Goal: Task Accomplishment & Management: Manage account settings

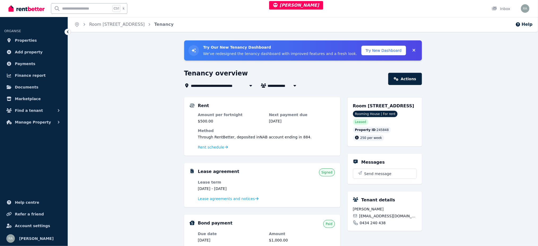
click at [129, 28] on ol "Home Room 3/95 Brook Street, Windsor Tenancy" at bounding box center [124, 24] width 112 height 15
click at [128, 24] on link "Room 3/95 Brook Street, Windsor" at bounding box center [116, 24] width 55 height 5
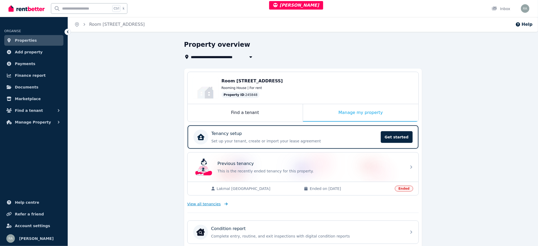
click at [211, 202] on span "View all tenancies" at bounding box center [203, 203] width 33 height 5
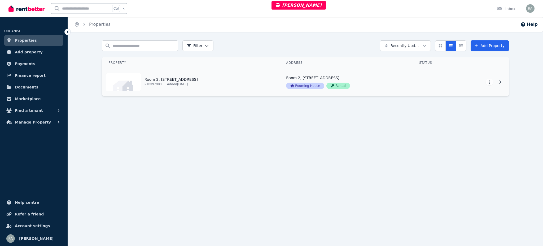
click at [247, 90] on link "View property details" at bounding box center [191, 82] width 178 height 28
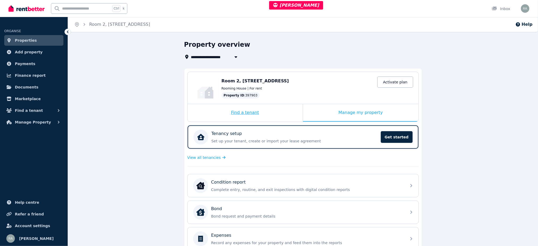
click at [277, 112] on div "Find a tenant" at bounding box center [244, 113] width 115 height 18
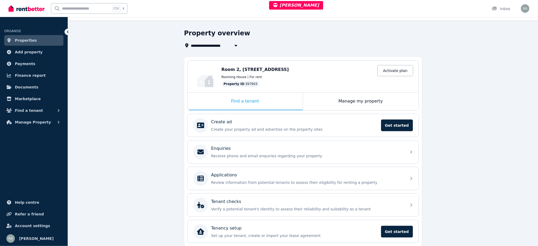
scroll to position [32, 0]
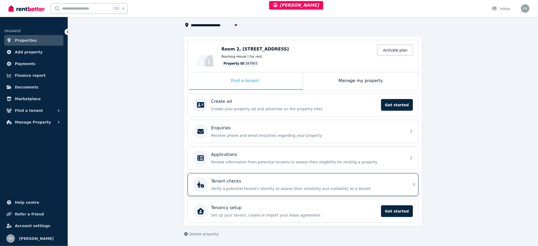
click at [251, 184] on div "Tenant checks" at bounding box center [307, 181] width 192 height 6
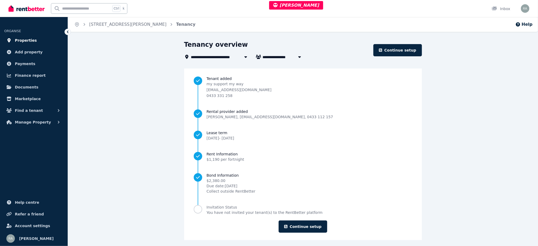
click at [31, 38] on span "Properties" at bounding box center [26, 40] width 22 height 6
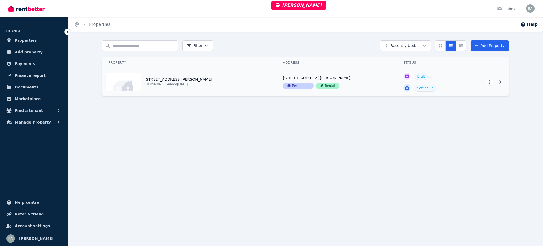
click at [239, 81] on link "View property details" at bounding box center [189, 82] width 174 height 28
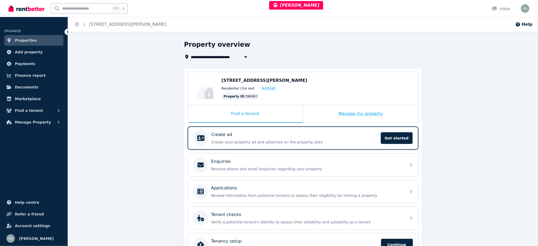
click at [310, 112] on div "Manage my property" at bounding box center [360, 114] width 115 height 18
click at [316, 116] on div "Manage my property" at bounding box center [360, 114] width 115 height 18
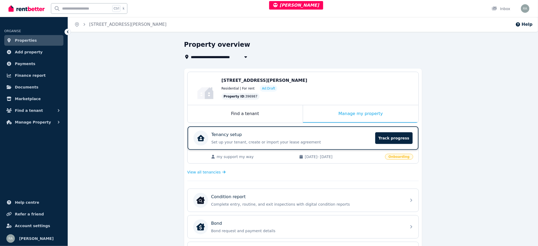
click at [303, 131] on div "Tenancy setup" at bounding box center [291, 134] width 161 height 6
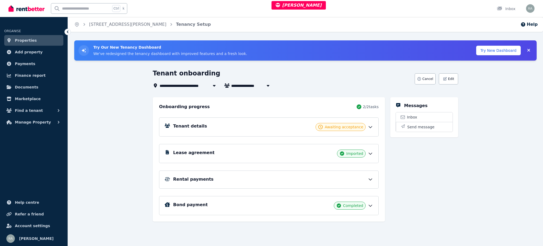
click at [305, 125] on div "Tenant details Awaiting acceptance" at bounding box center [273, 127] width 200 height 8
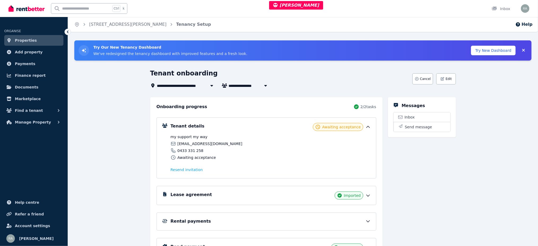
click at [176, 195] on h5 "Lease agreement" at bounding box center [191, 194] width 41 height 6
click at [190, 222] on span "Lease agreements and notices" at bounding box center [199, 221] width 57 height 5
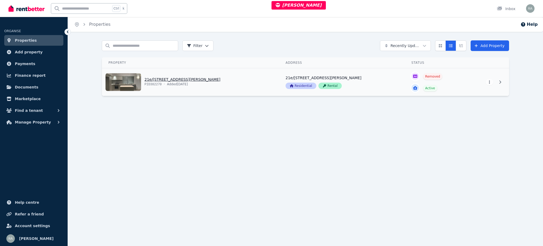
click at [232, 84] on link "View property details" at bounding box center [190, 82] width 177 height 28
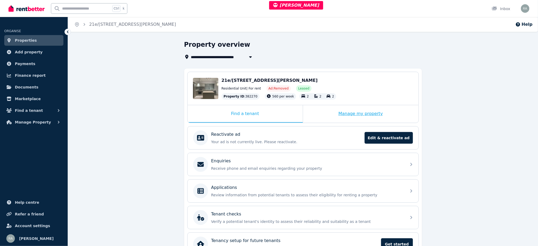
click at [323, 110] on div "Manage my property" at bounding box center [360, 114] width 115 height 18
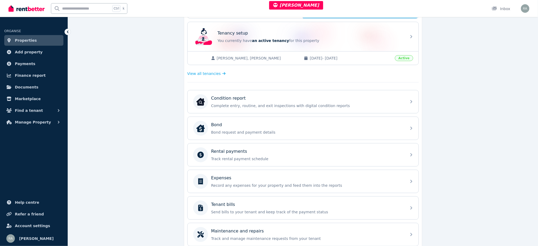
scroll to position [106, 0]
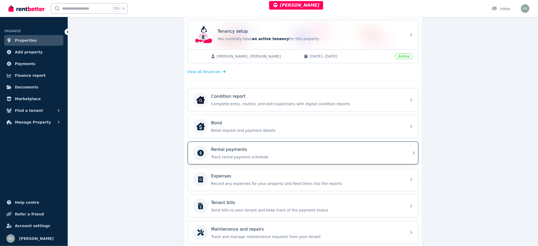
click at [265, 155] on p "Track rental payment schedule" at bounding box center [307, 156] width 192 height 5
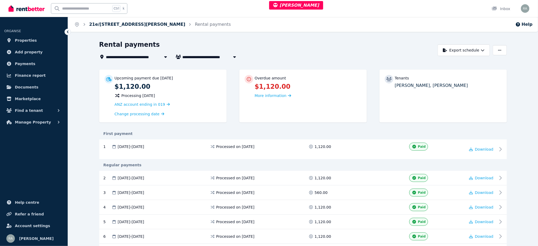
click at [135, 22] on link "21e/[STREET_ADDRESS][PERSON_NAME]" at bounding box center [137, 24] width 96 height 5
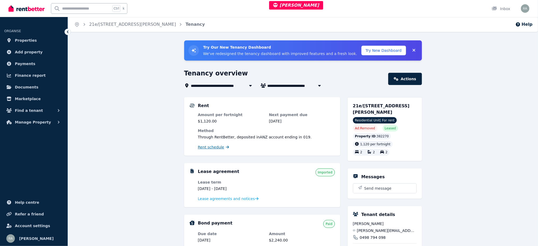
click at [218, 145] on span "Rent schedule" at bounding box center [211, 146] width 26 height 5
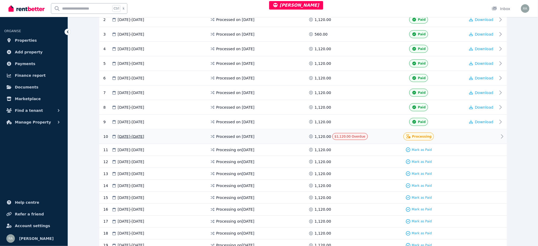
scroll to position [177, 0]
